Goal: Task Accomplishment & Management: Use online tool/utility

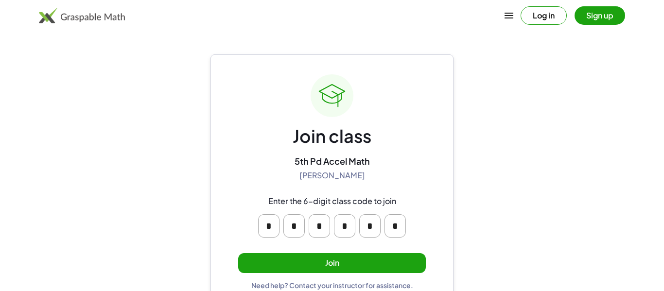
click at [403, 253] on button "Join" at bounding box center [332, 263] width 188 height 20
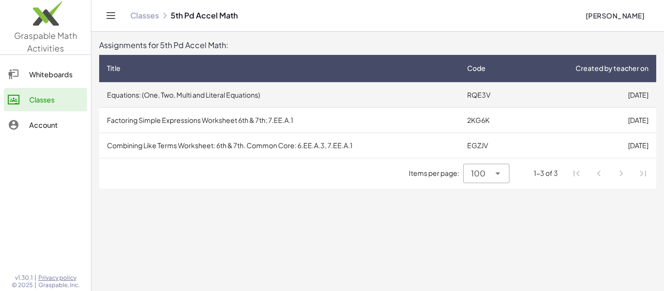
click at [229, 92] on td "Equations: (One, Two, Multi and Literal Equations)" at bounding box center [279, 94] width 360 height 25
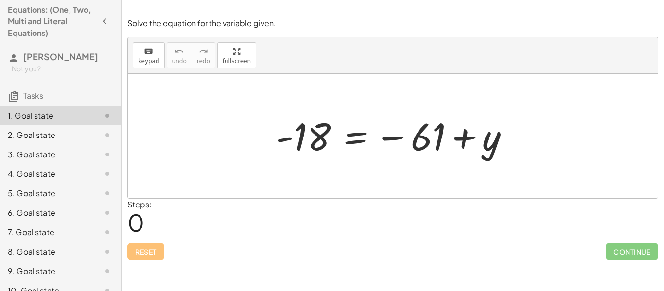
click at [376, 145] on div at bounding box center [396, 136] width 251 height 48
click at [137, 218] on span "0" at bounding box center [135, 222] width 17 height 30
click at [162, 204] on div "Steps: 0" at bounding box center [392, 217] width 530 height 36
